Goal: Task Accomplishment & Management: Manage account settings

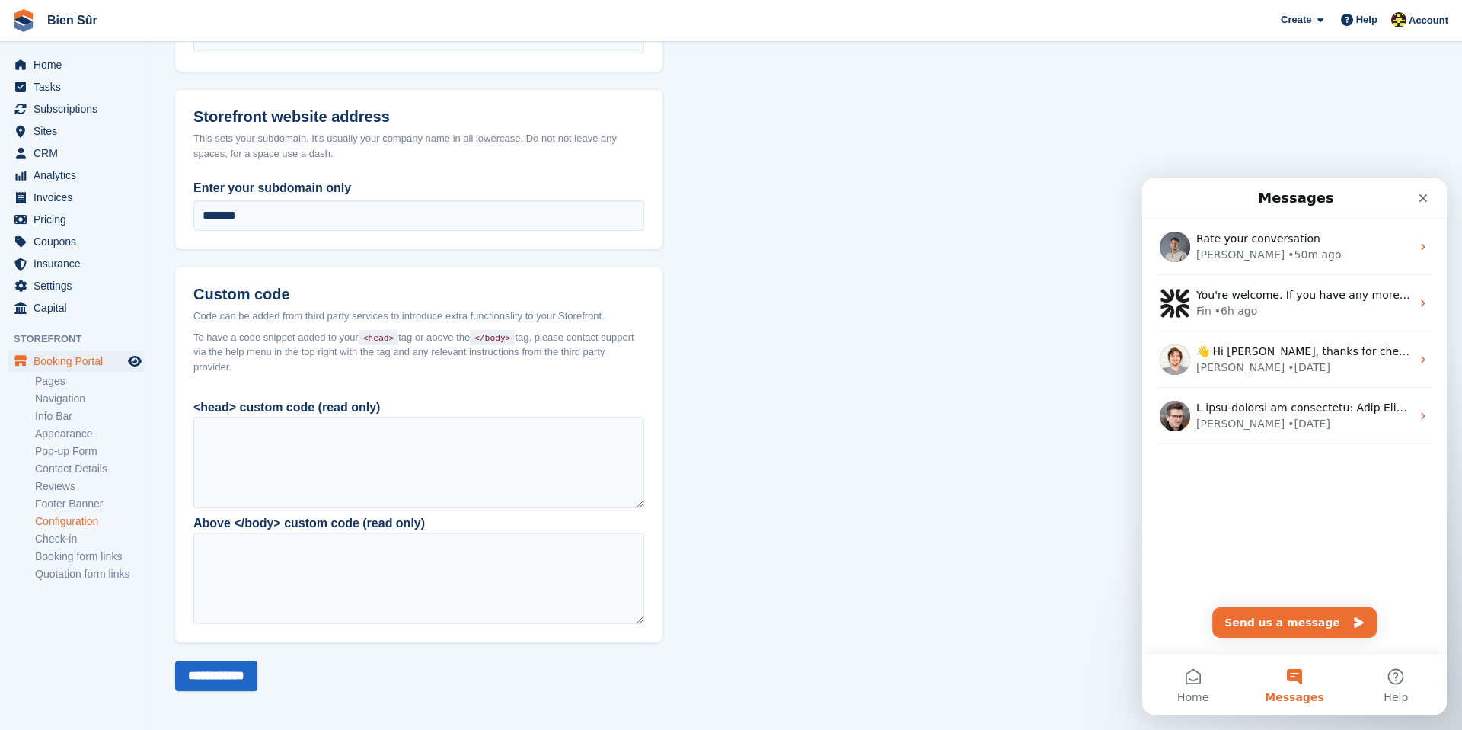
click at [72, 133] on span "Sites" at bounding box center [79, 130] width 91 height 21
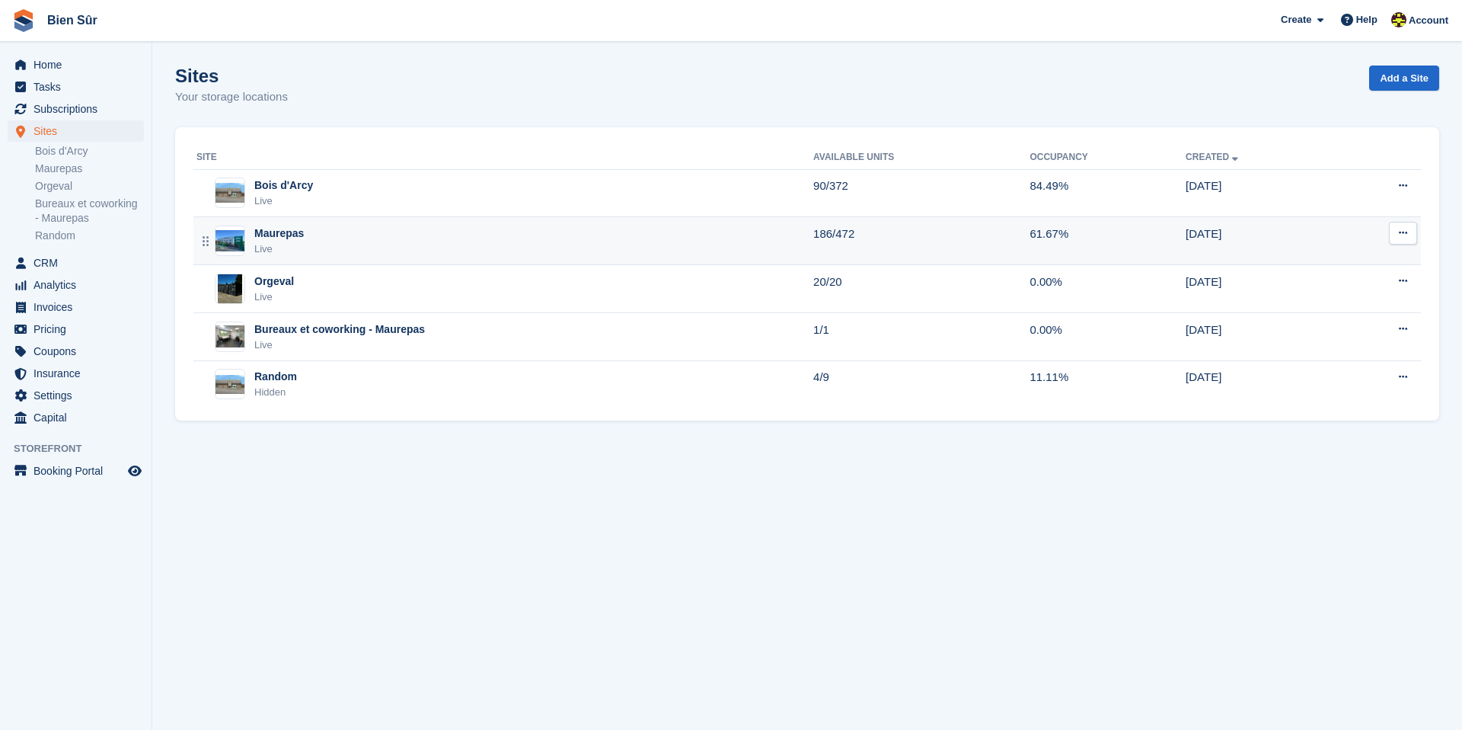
click at [283, 236] on div "Maurepas" at bounding box center [278, 233] width 49 height 16
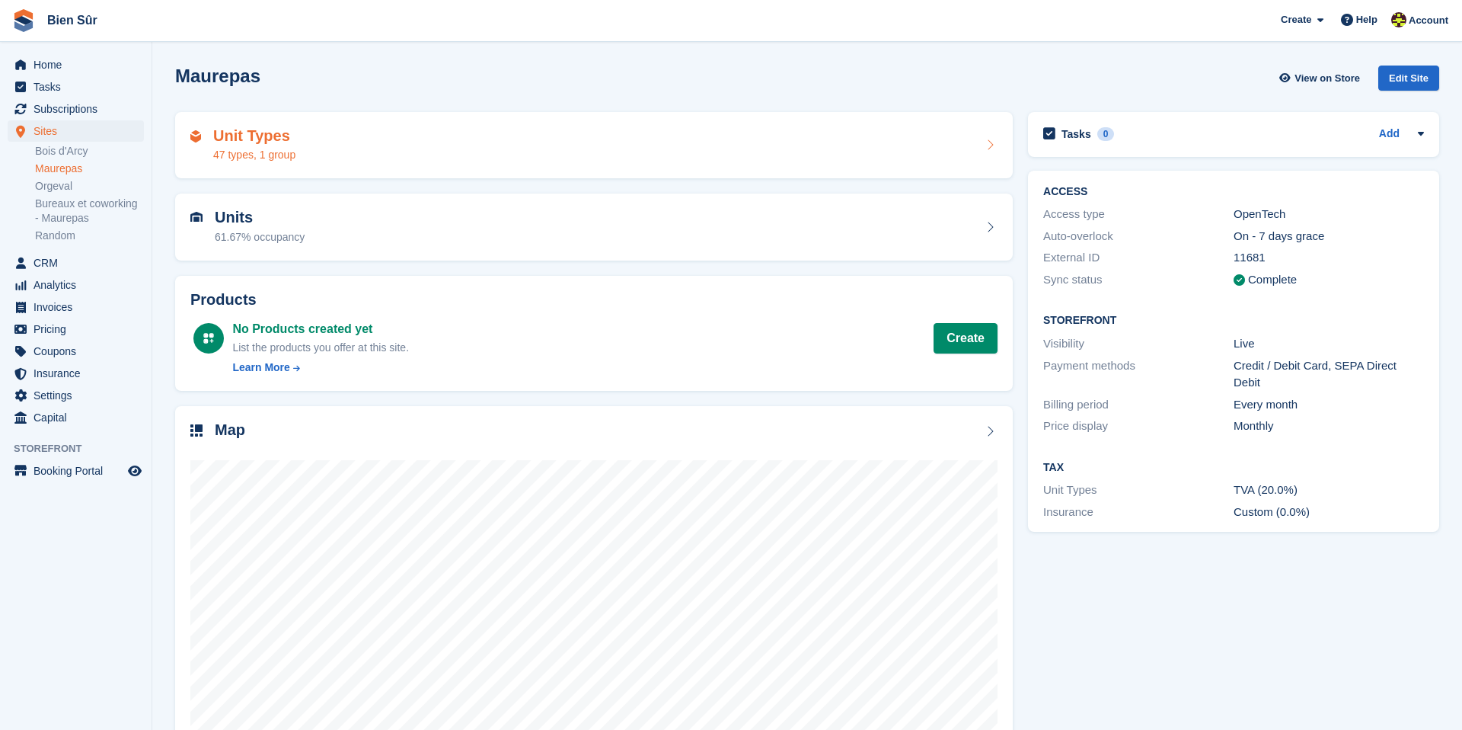
click at [449, 145] on div "Unit Types 47 types, 1 group" at bounding box center [593, 145] width 807 height 37
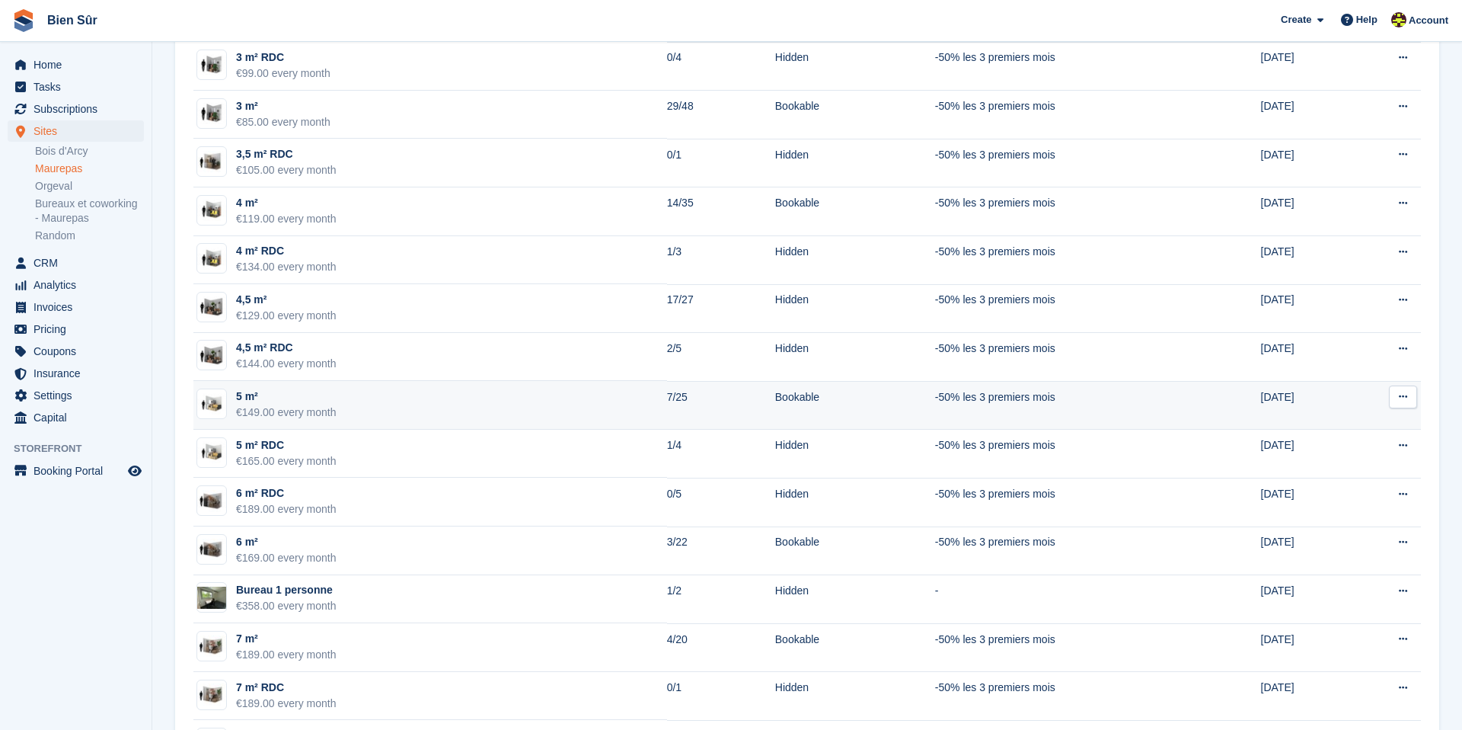
scroll to position [605, 0]
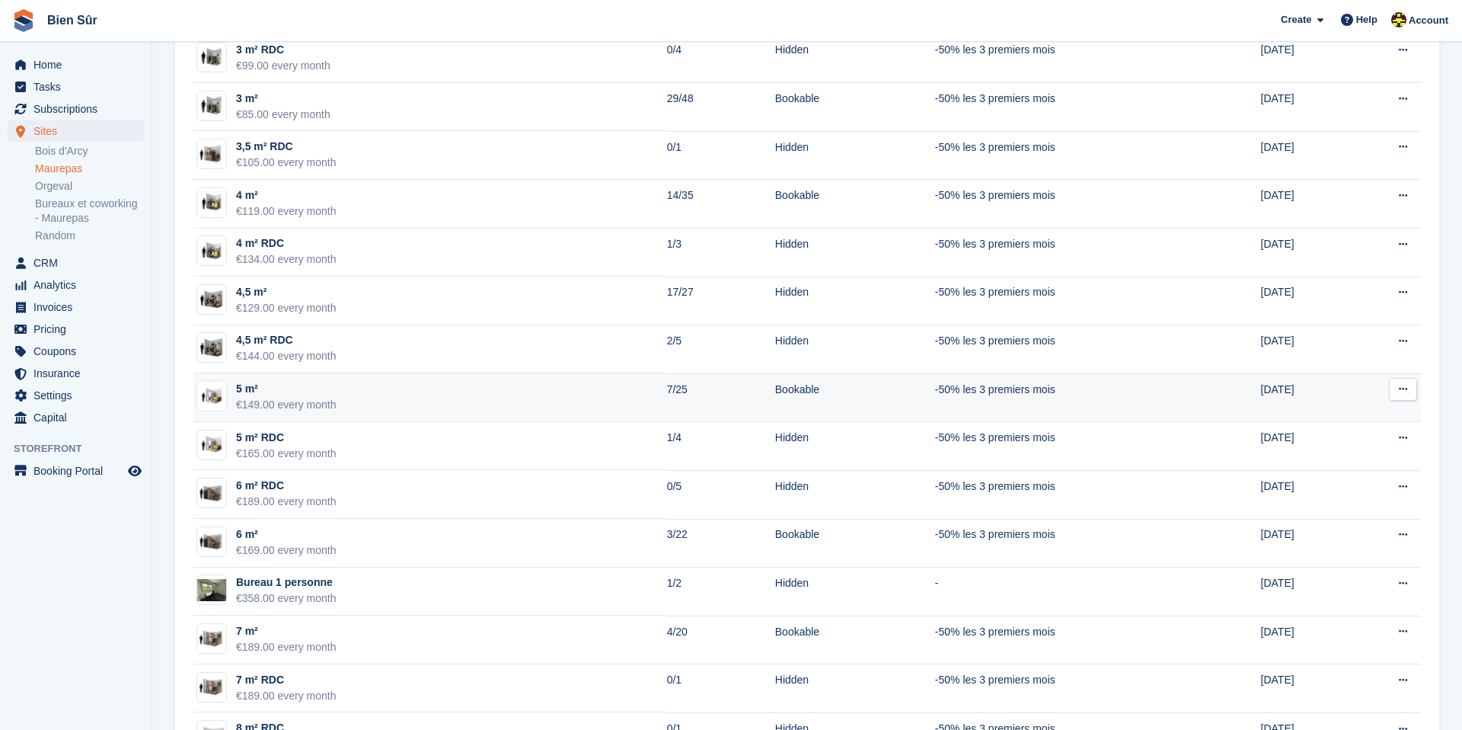
click at [486, 403] on td "5 m² €149.00 every month" at bounding box center [430, 397] width 474 height 49
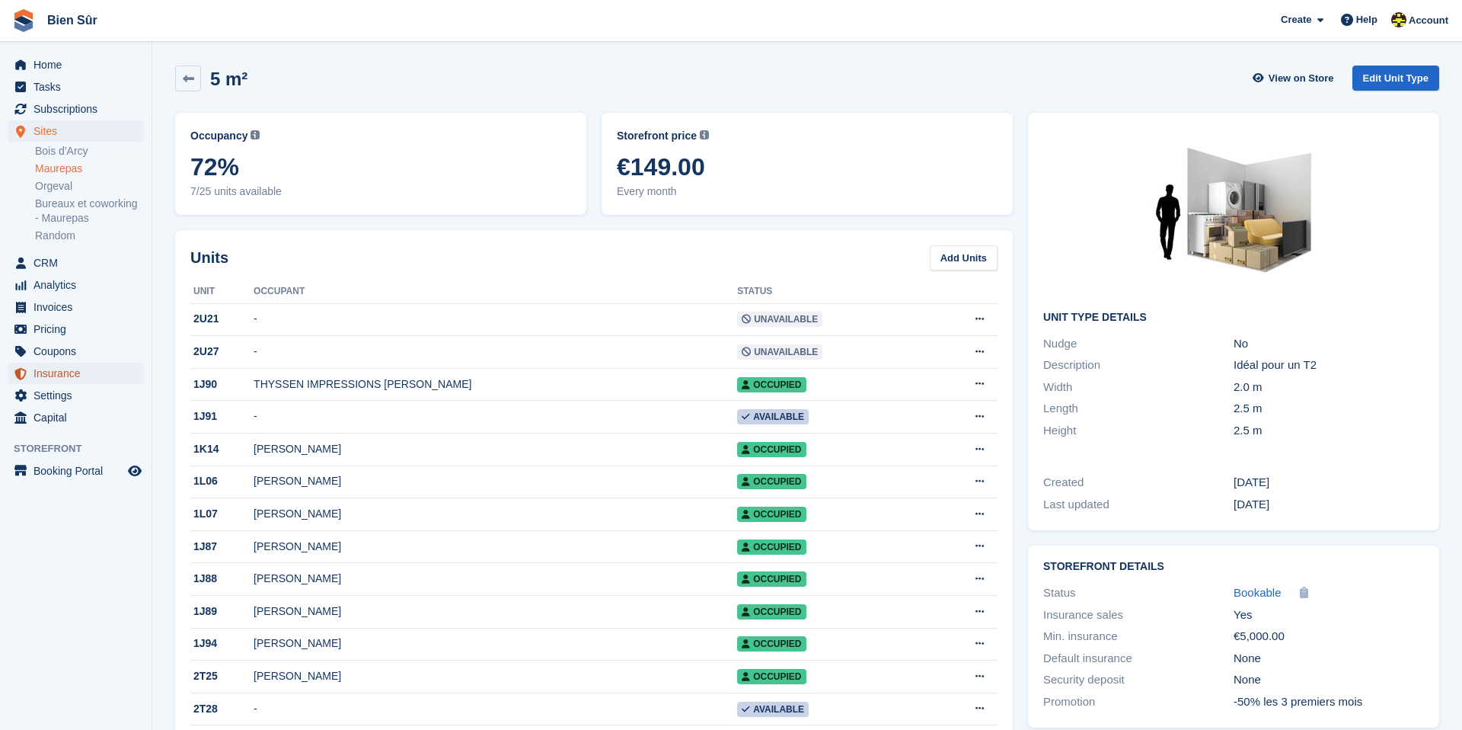
click at [69, 372] on span "Insurance" at bounding box center [79, 372] width 91 height 21
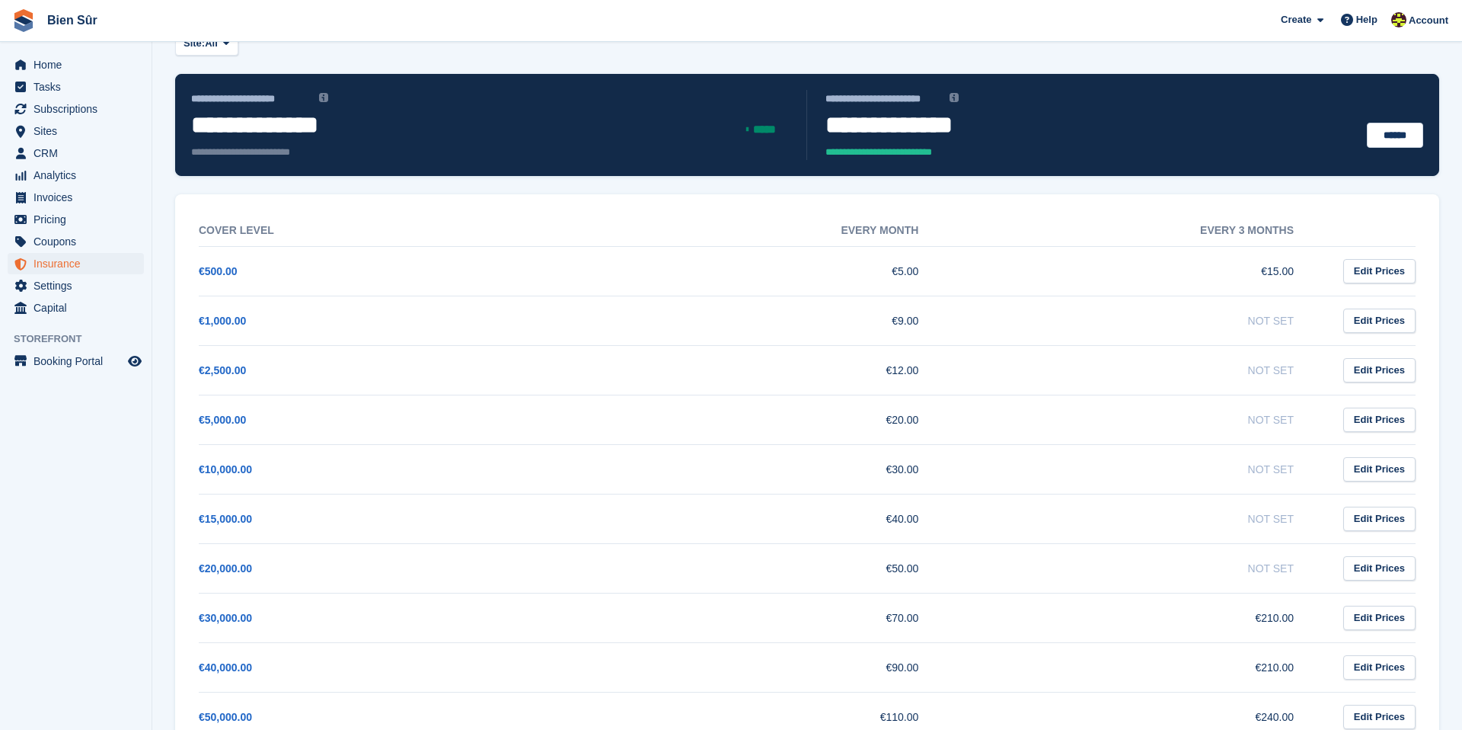
scroll to position [146, 0]
